Goal: Task Accomplishment & Management: Use online tool/utility

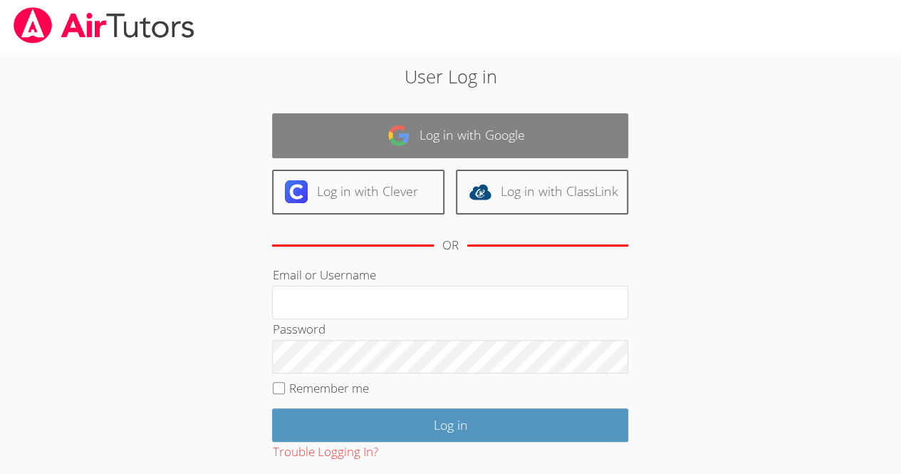
click at [397, 132] on img at bounding box center [398, 135] width 23 height 23
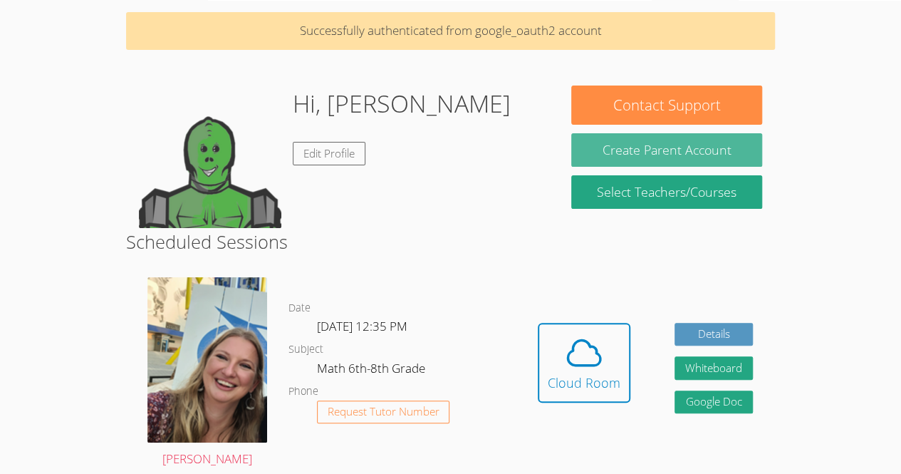
scroll to position [60, 0]
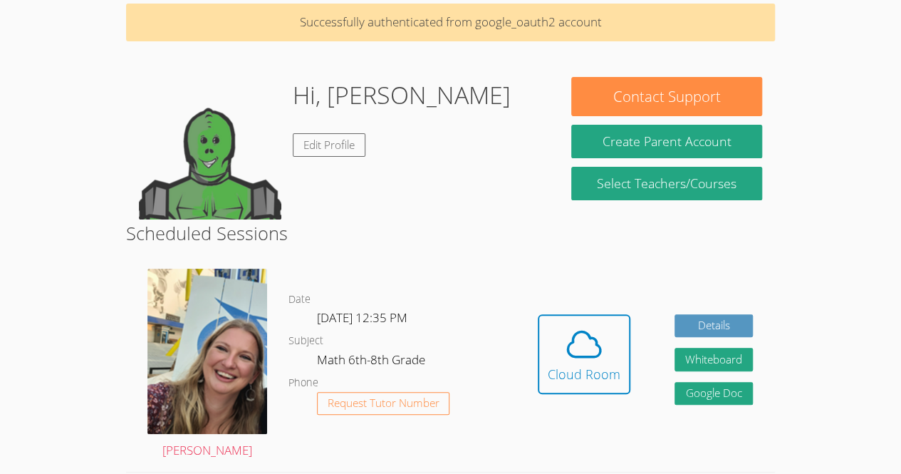
drag, startPoint x: 548, startPoint y: 38, endPoint x: 476, endPoint y: 3, distance: 80.3
click at [548, 38] on p "Successfully authenticated from google_oauth2 account" at bounding box center [450, 23] width 649 height 38
click at [610, 318] on button "Cloud Room" at bounding box center [584, 354] width 93 height 80
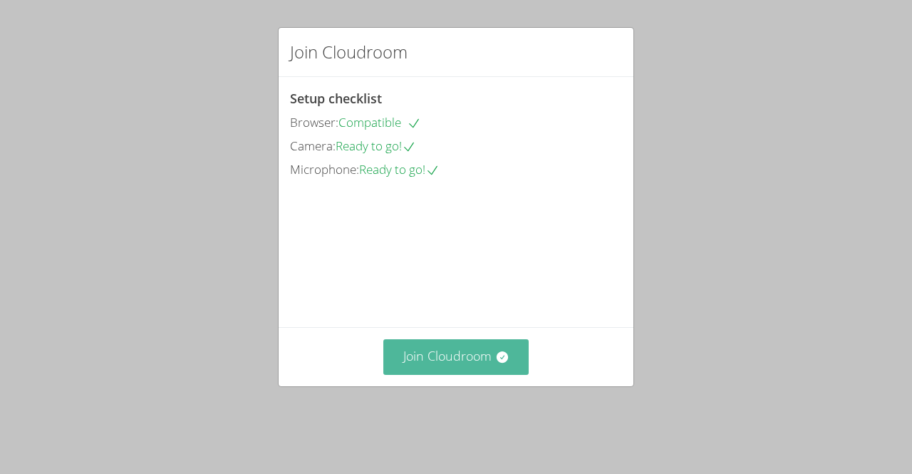
click at [477, 373] on button "Join Cloudroom" at bounding box center [456, 356] width 146 height 35
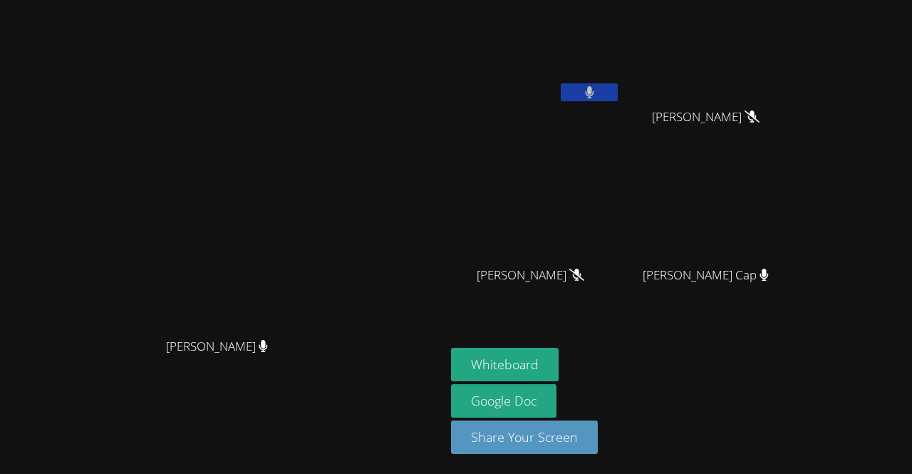
click at [585, 90] on icon at bounding box center [589, 92] width 9 height 12
click at [509, 357] on button "Whiteboard" at bounding box center [505, 364] width 108 height 33
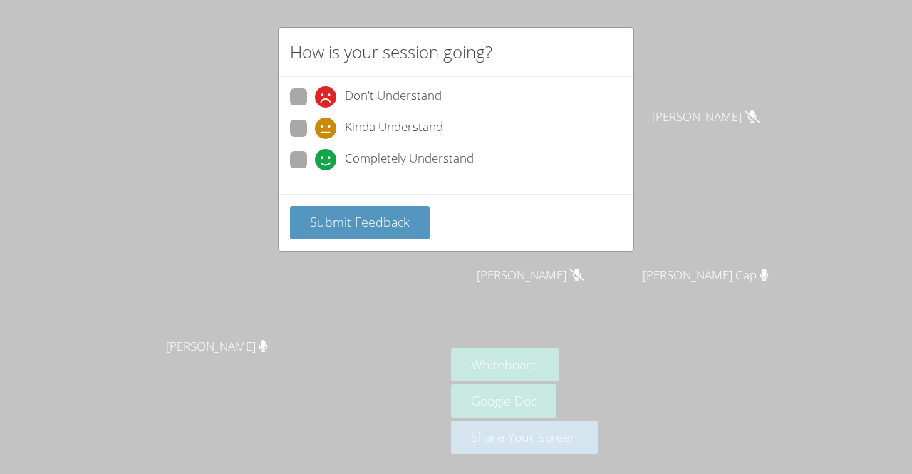
click at [315, 170] on span at bounding box center [315, 170] width 0 height 0
click at [315, 156] on input "Completely Understand" at bounding box center [321, 157] width 12 height 12
radio input "true"
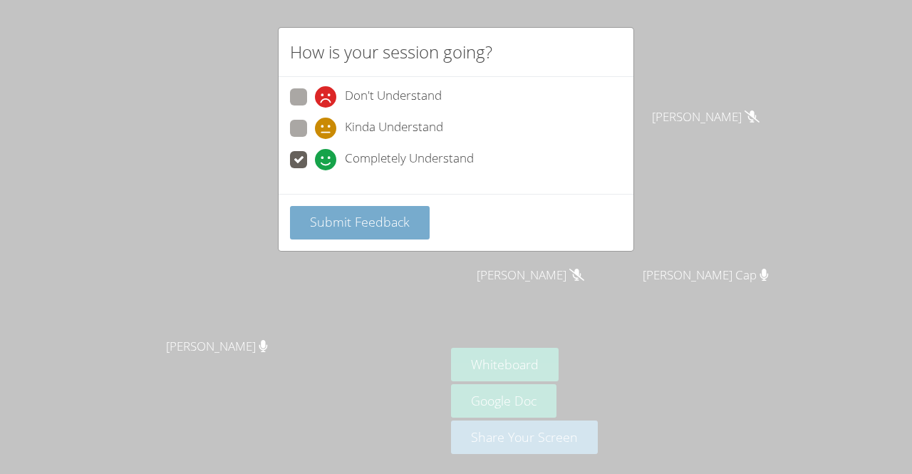
click at [360, 216] on span "Submit Feedback" at bounding box center [360, 221] width 100 height 17
